Goal: Task Accomplishment & Management: Complete application form

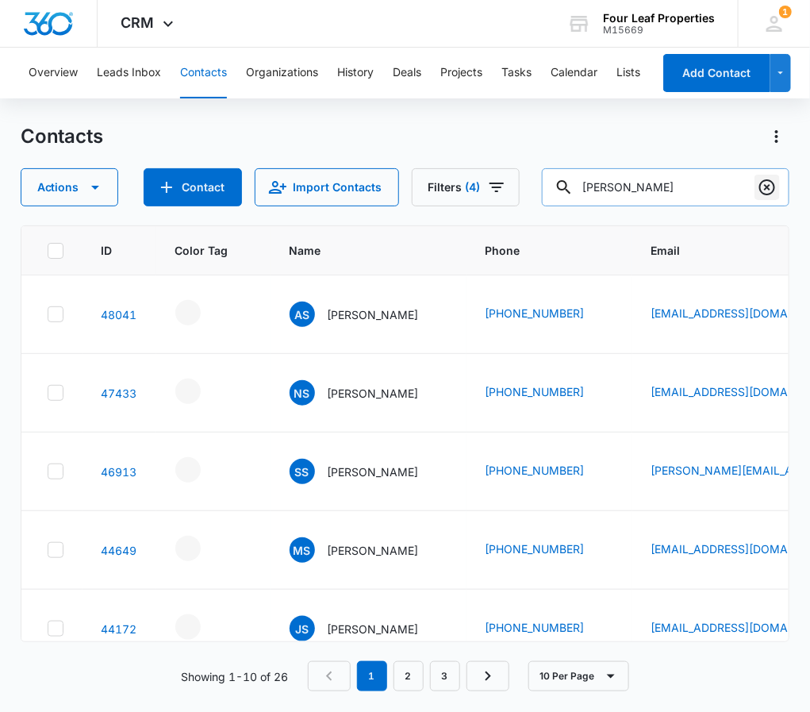
click at [763, 186] on icon "Clear" at bounding box center [767, 187] width 19 height 19
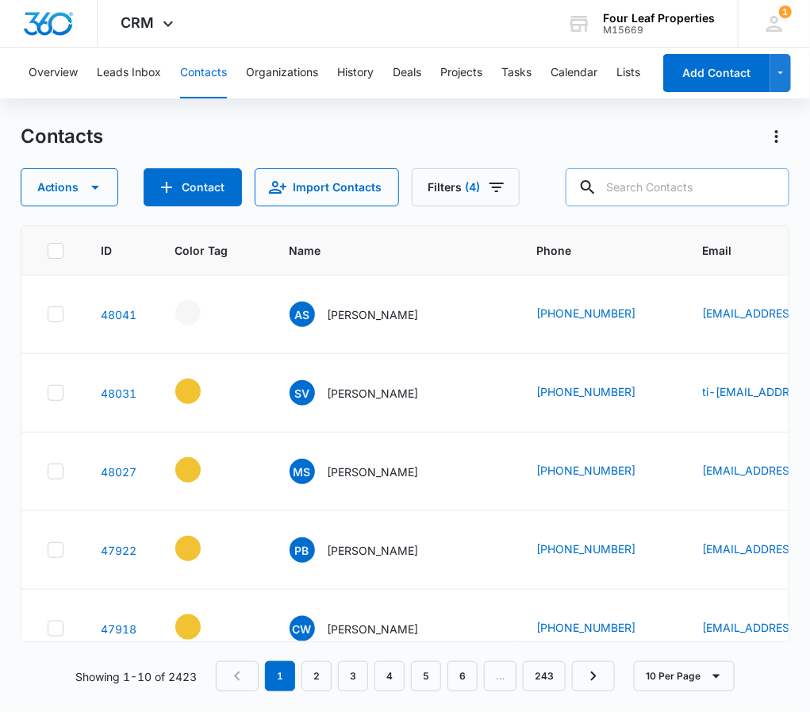
click at [647, 182] on input "text" at bounding box center [678, 187] width 224 height 38
type input "[PERSON_NAME]"
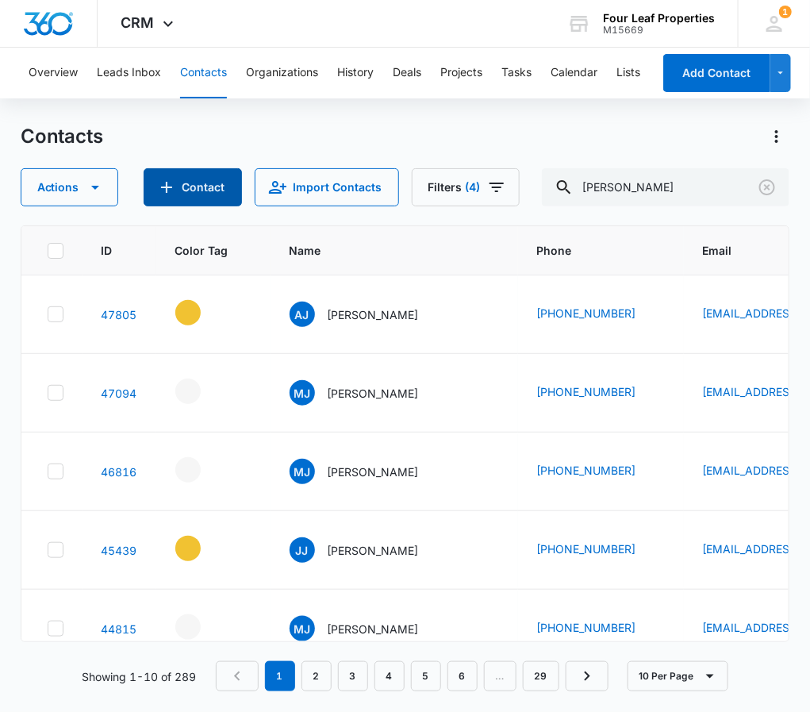
click at [203, 182] on button "Contact" at bounding box center [193, 187] width 98 height 38
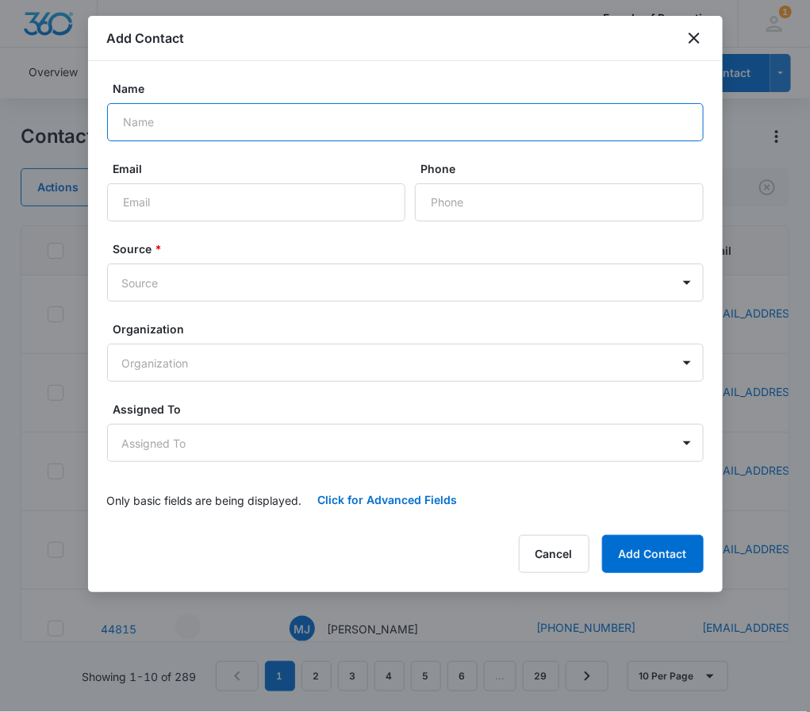
click at [195, 125] on input "Name" at bounding box center [405, 122] width 597 height 38
type input "[PERSON_NAME]"
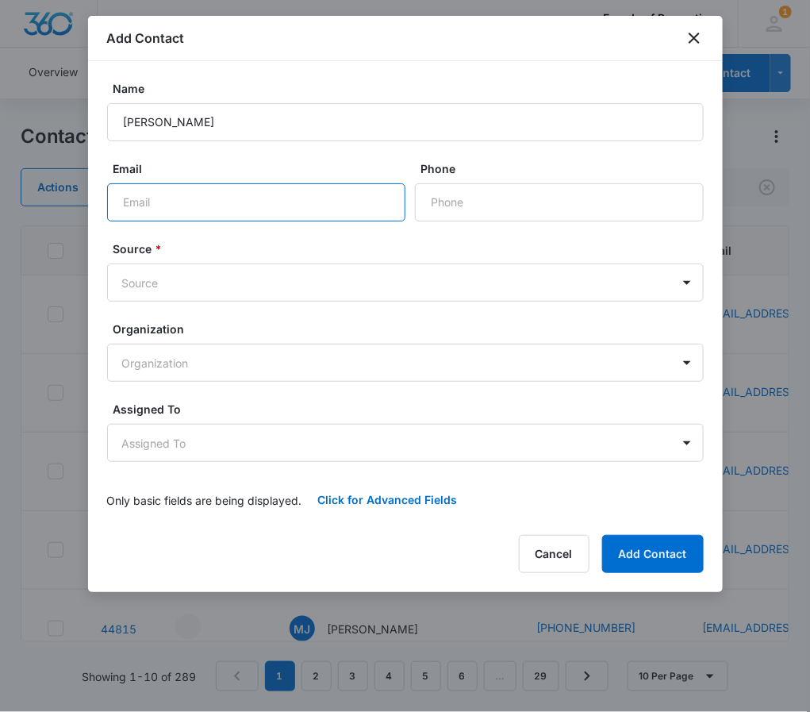
click at [171, 206] on input "Email" at bounding box center [256, 202] width 298 height 38
type input "[EMAIL_ADDRESS][DOMAIN_NAME]"
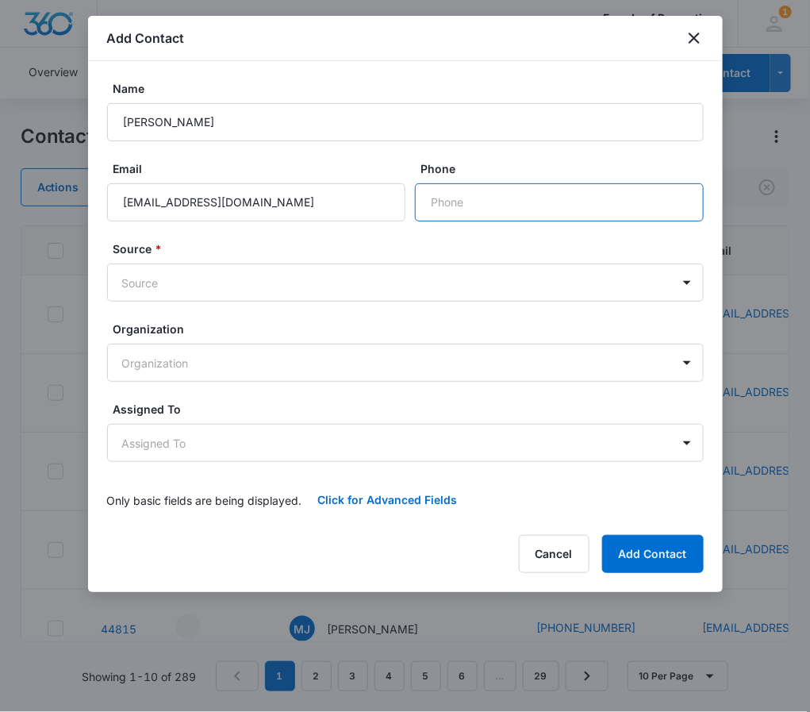
click at [524, 184] on input "Phone" at bounding box center [559, 202] width 289 height 38
type input "[PHONE_NUMBER]"
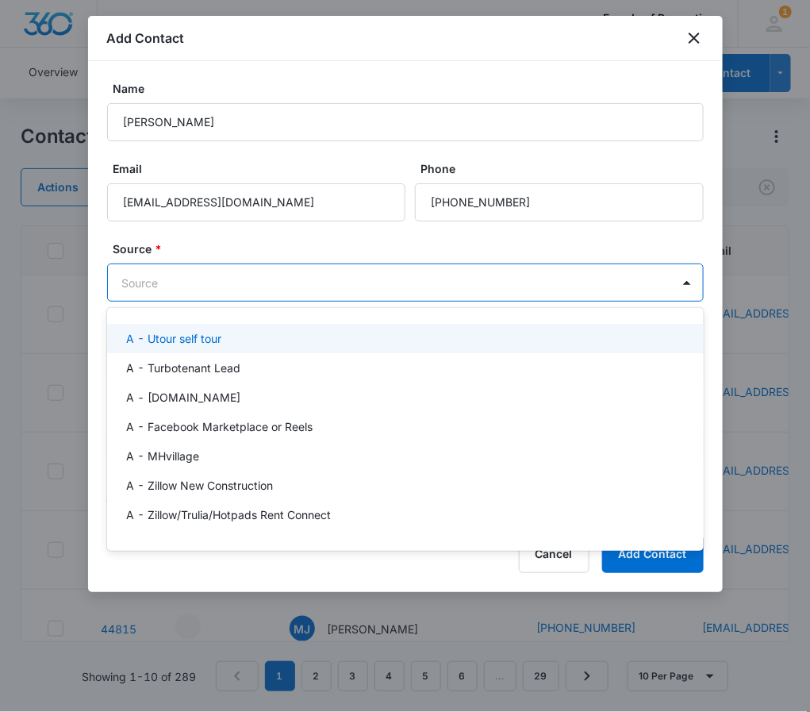
click at [243, 282] on body "CRM Apps Reputation Websites Forms CRM Email Social Shop Payments POS Content A…" at bounding box center [405, 356] width 810 height 712
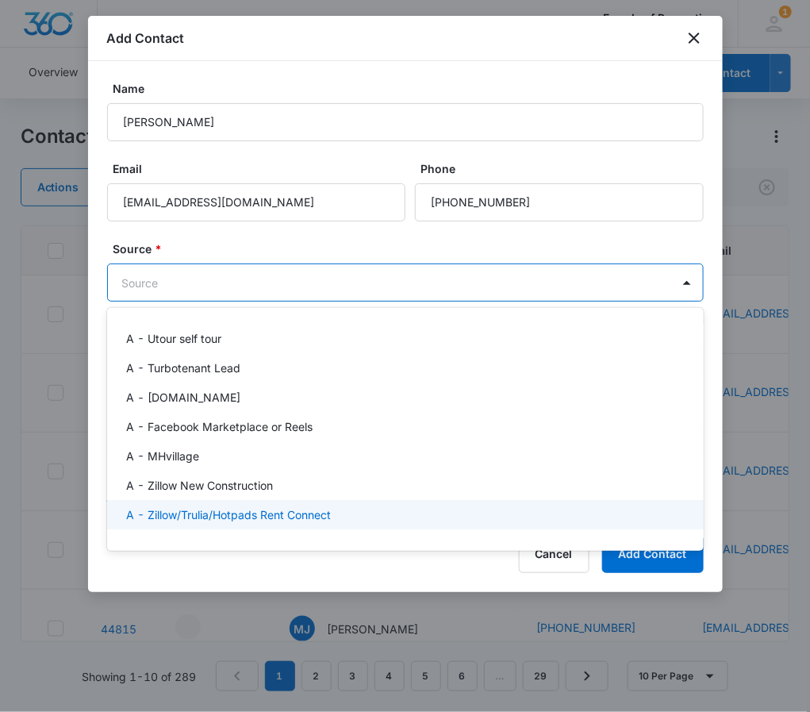
click at [258, 517] on p "A - Zillow/Trulia/Hotpads Rent Connect" at bounding box center [228, 514] width 205 height 17
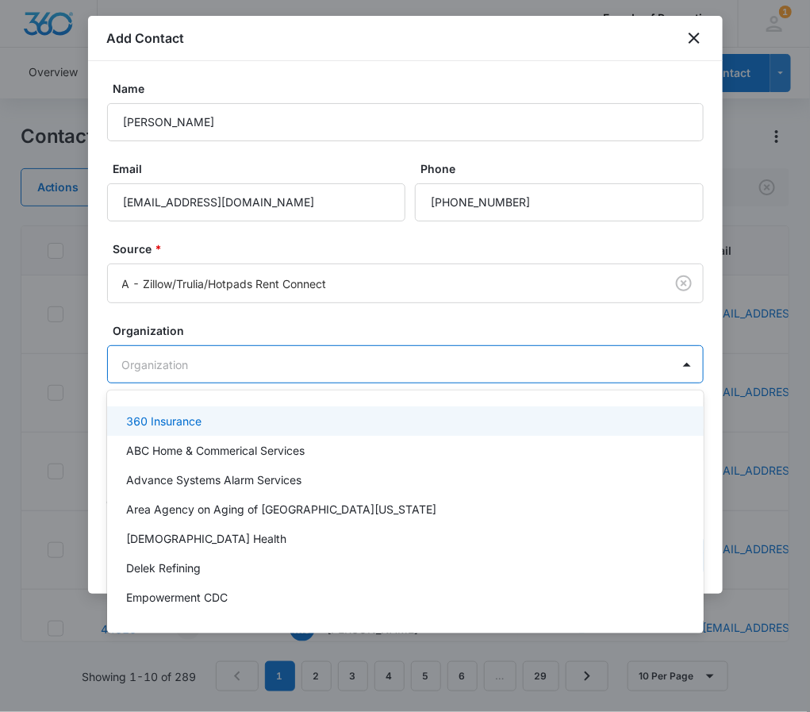
click at [227, 355] on body "CRM Apps Reputation Websites Forms CRM Email Social Shop Payments POS Content A…" at bounding box center [405, 356] width 810 height 712
click at [227, 355] on div at bounding box center [405, 356] width 810 height 712
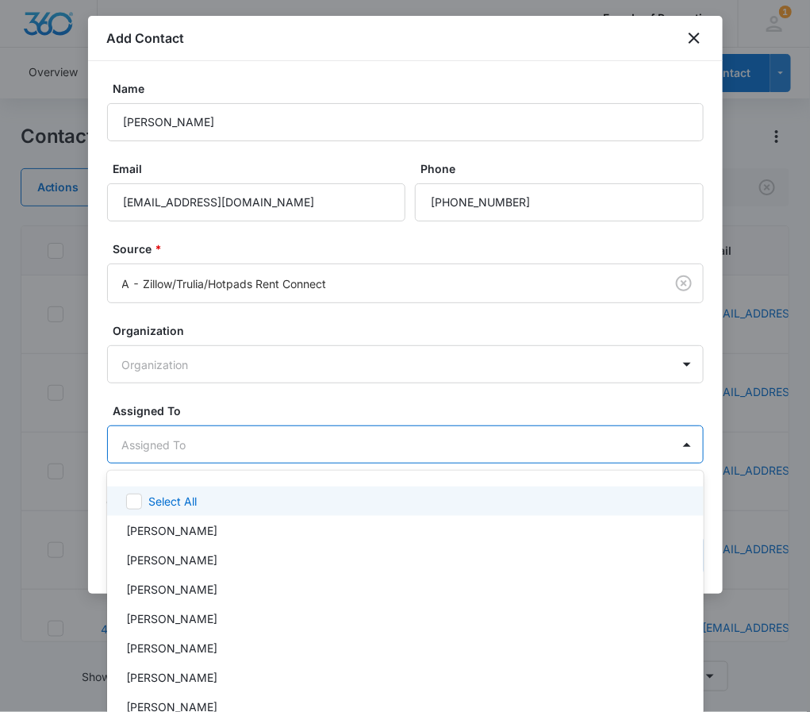
click at [206, 448] on body "CRM Apps Reputation Websites Forms CRM Email Social Shop Payments POS Content A…" at bounding box center [405, 356] width 810 height 712
type input "ele"
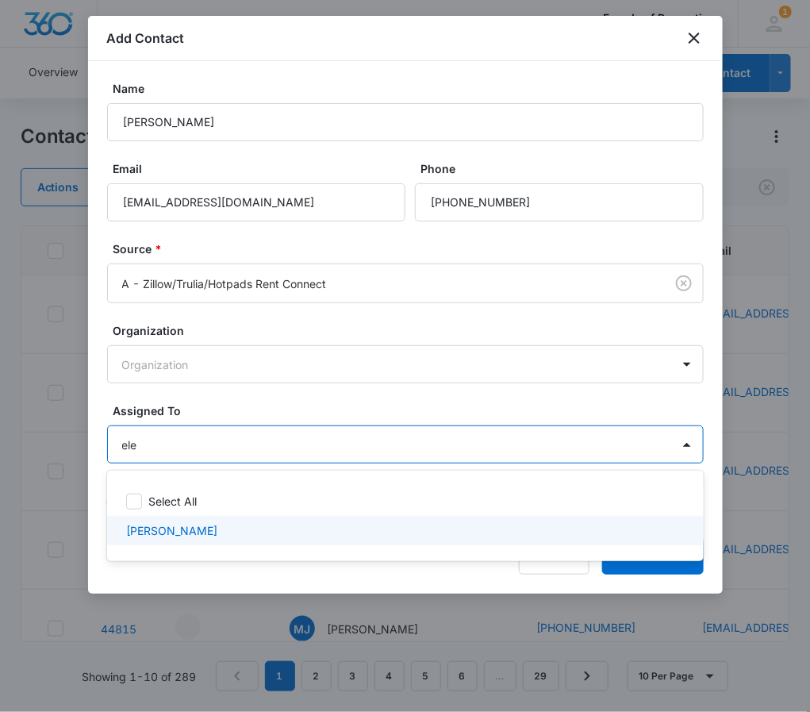
click at [201, 522] on div "[PERSON_NAME]" at bounding box center [403, 530] width 555 height 17
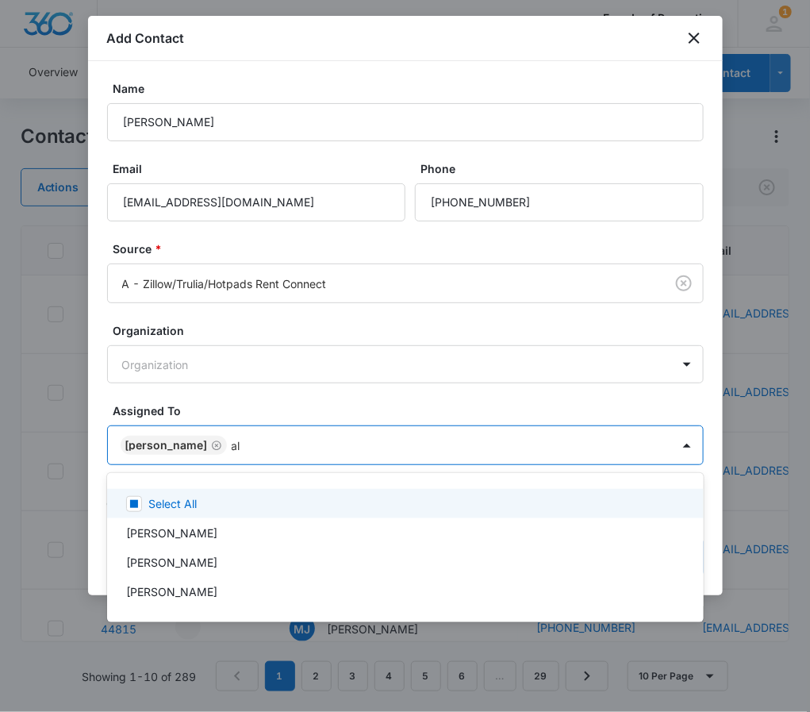
type input "ale"
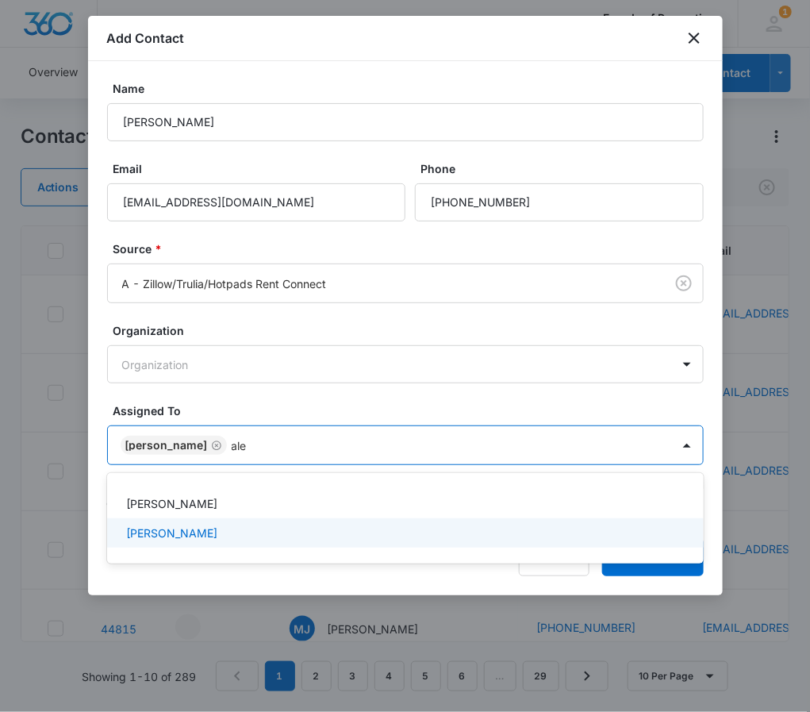
click at [201, 541] on div "[PERSON_NAME]" at bounding box center [405, 532] width 597 height 29
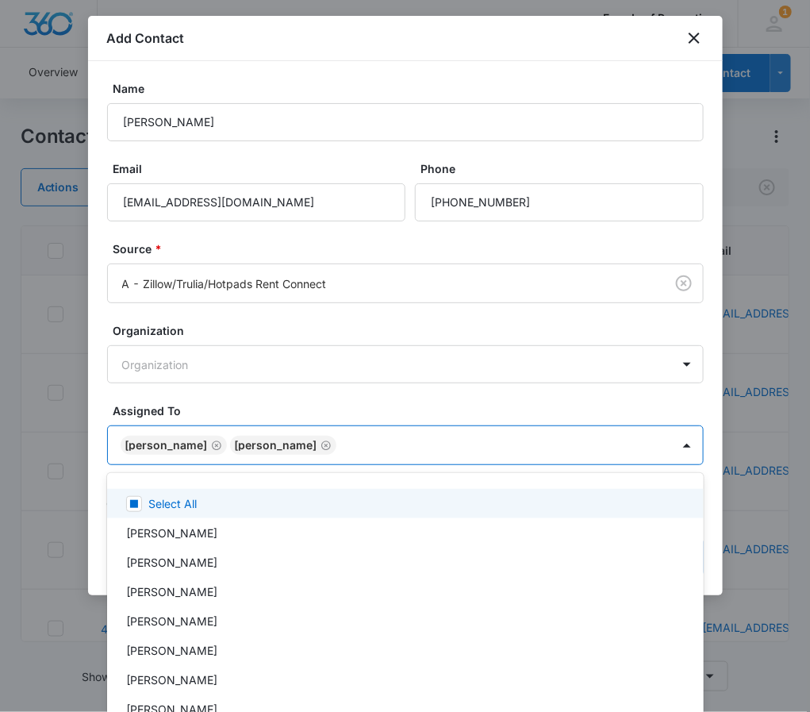
click at [702, 401] on div at bounding box center [405, 356] width 810 height 712
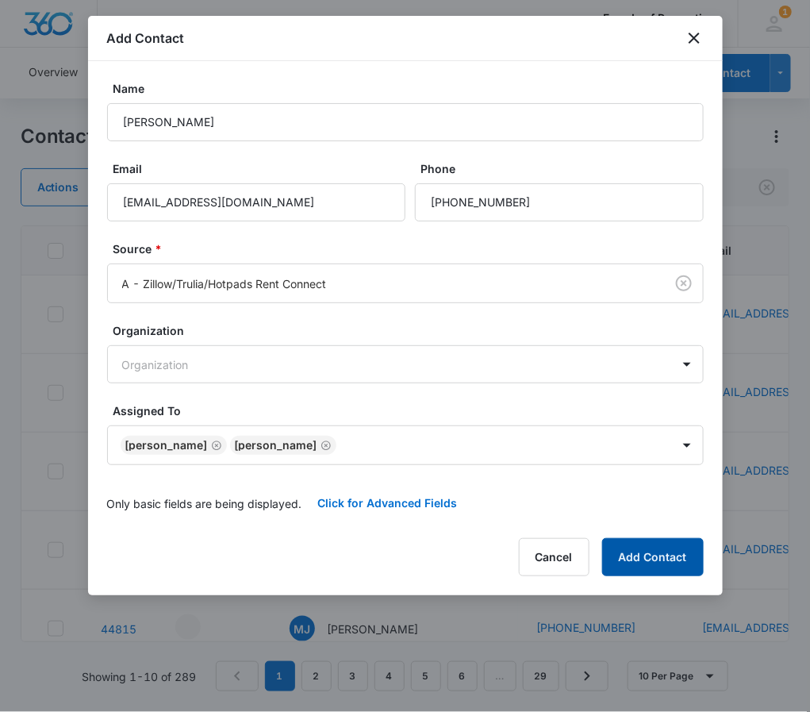
click at [664, 548] on button "Add Contact" at bounding box center [653, 557] width 102 height 38
